Goal: Check status: Check status

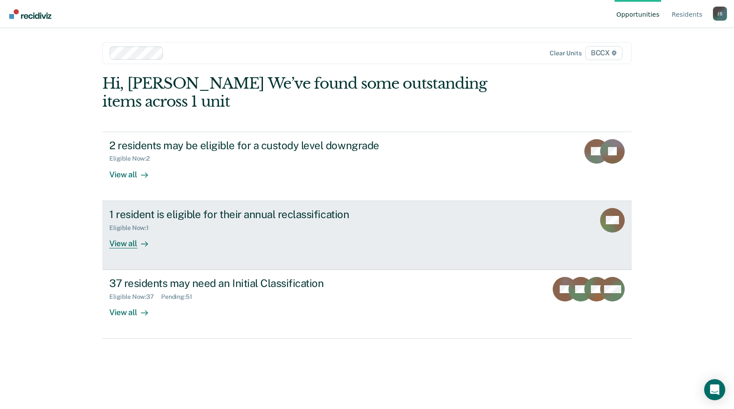
click at [271, 232] on div "1 resident is eligible for their annual reclassification Eligible Now : 1 View …" at bounding box center [273, 228] width 329 height 40
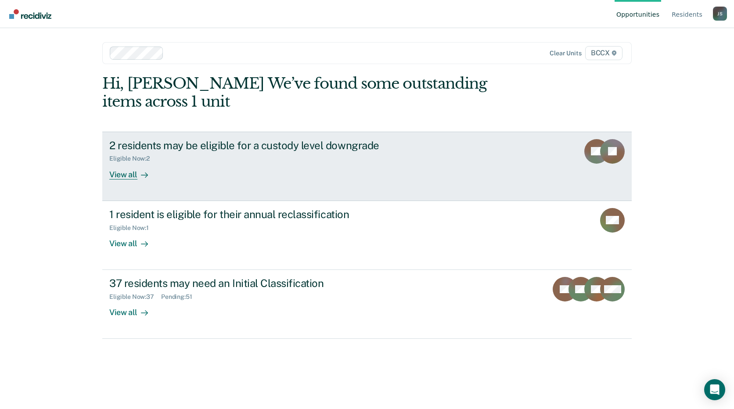
click at [223, 161] on div "Eligible Now : 2" at bounding box center [263, 156] width 308 height 11
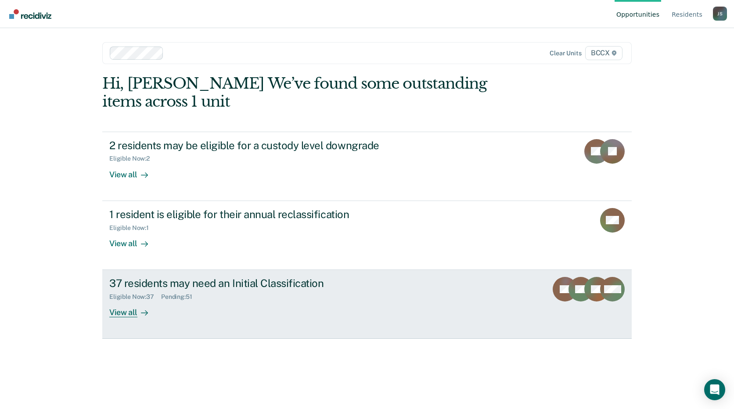
click at [281, 301] on div "37 residents may need an Initial Classification Eligible Now : 37 Pending : 51 …" at bounding box center [273, 297] width 329 height 40
